Goal: Book appointment/travel/reservation

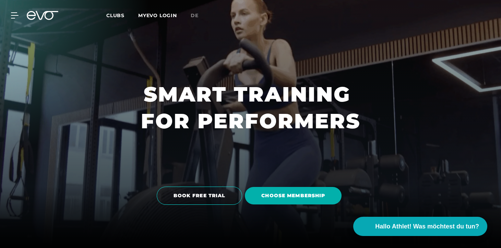
scroll to position [48, 0]
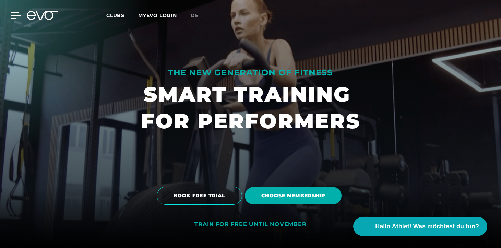
click at [17, 18] on icon at bounding box center [16, 15] width 10 height 6
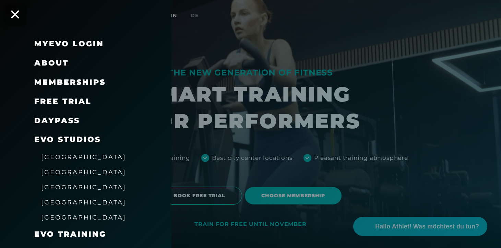
scroll to position [0, 0]
click at [306, 49] on div at bounding box center [250, 124] width 501 height 248
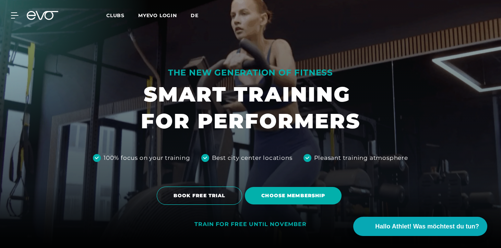
click at [193, 14] on span "de" at bounding box center [195, 15] width 8 height 6
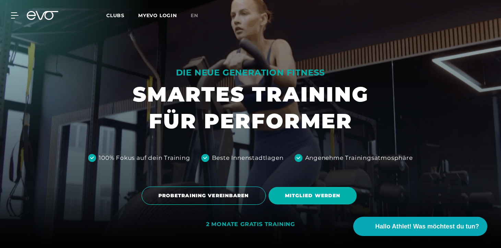
click at [28, 18] on icon at bounding box center [31, 15] width 9 height 9
click at [18, 18] on icon at bounding box center [16, 15] width 10 height 6
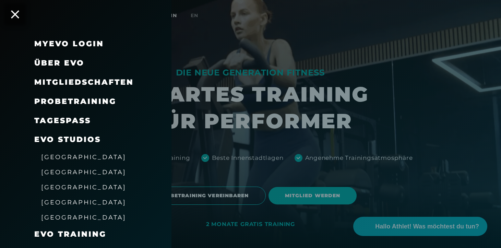
click at [79, 105] on div "Probetraining" at bounding box center [75, 101] width 82 height 11
click at [93, 99] on span "Probetraining" at bounding box center [75, 101] width 82 height 9
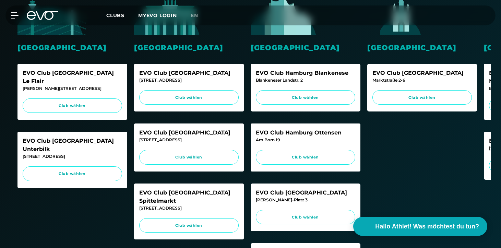
scroll to position [208, 0]
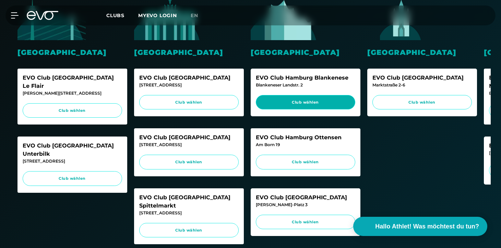
click at [328, 101] on span "Club wählen" at bounding box center [305, 102] width 86 height 6
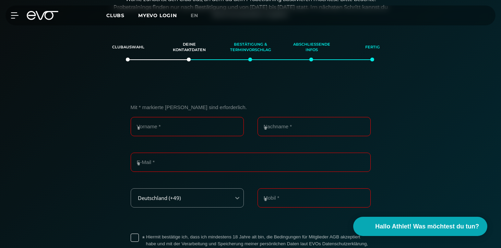
scroll to position [117, 0]
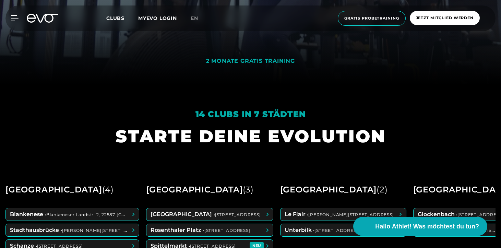
scroll to position [295, 0]
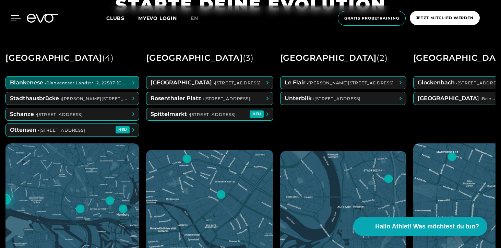
click at [17, 17] on icon at bounding box center [16, 18] width 10 height 6
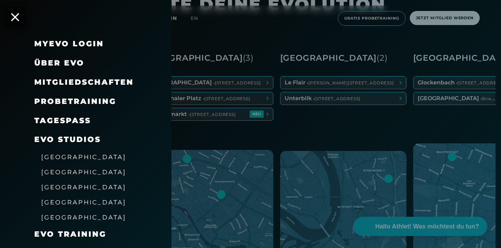
click at [69, 100] on span "Probetraining" at bounding box center [75, 101] width 82 height 9
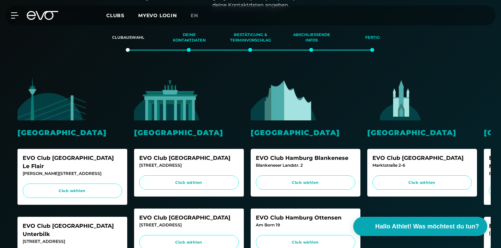
scroll to position [231, 0]
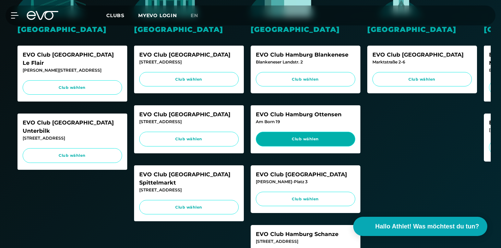
click at [307, 138] on span "Club wählen" at bounding box center [305, 139] width 86 height 6
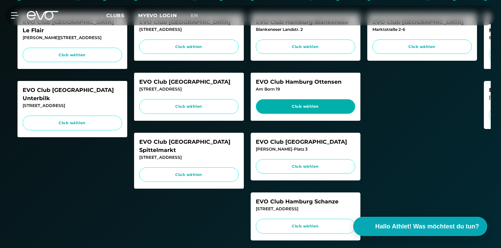
scroll to position [262, 0]
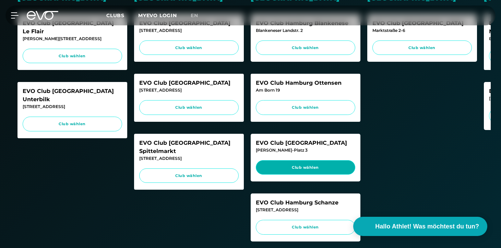
click at [307, 170] on span "Club wählen" at bounding box center [305, 168] width 86 height 6
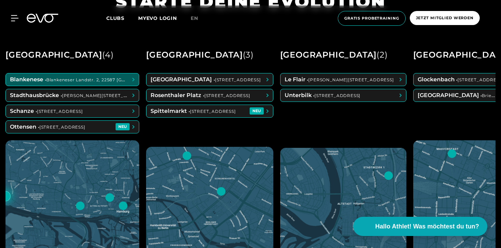
scroll to position [298, 0]
click at [17, 19] on icon at bounding box center [16, 17] width 10 height 5
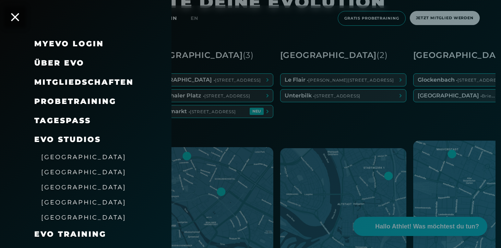
click at [60, 104] on span "Probetraining" at bounding box center [75, 101] width 82 height 9
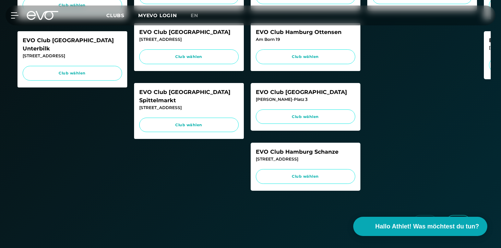
scroll to position [312, 0]
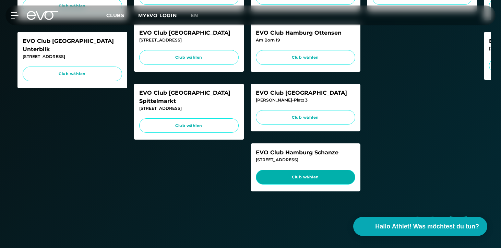
click at [310, 185] on span "Club wählen" at bounding box center [305, 177] width 99 height 15
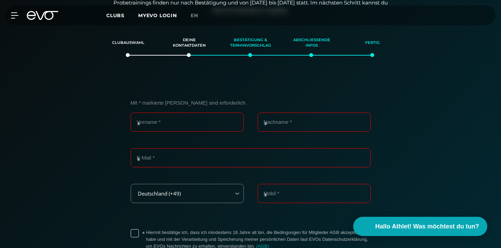
scroll to position [117, 0]
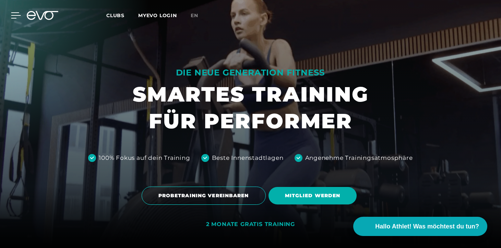
click at [14, 16] on icon at bounding box center [16, 15] width 10 height 5
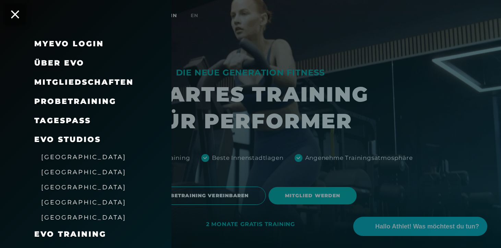
click at [64, 98] on span "Probetraining" at bounding box center [75, 101] width 82 height 9
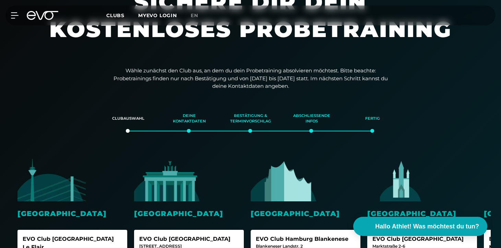
scroll to position [261, 0]
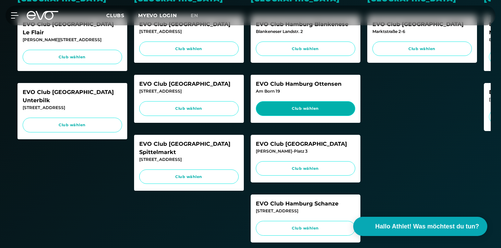
click at [293, 110] on link "Club wählen" at bounding box center [305, 108] width 99 height 15
